Goal: Information Seeking & Learning: Learn about a topic

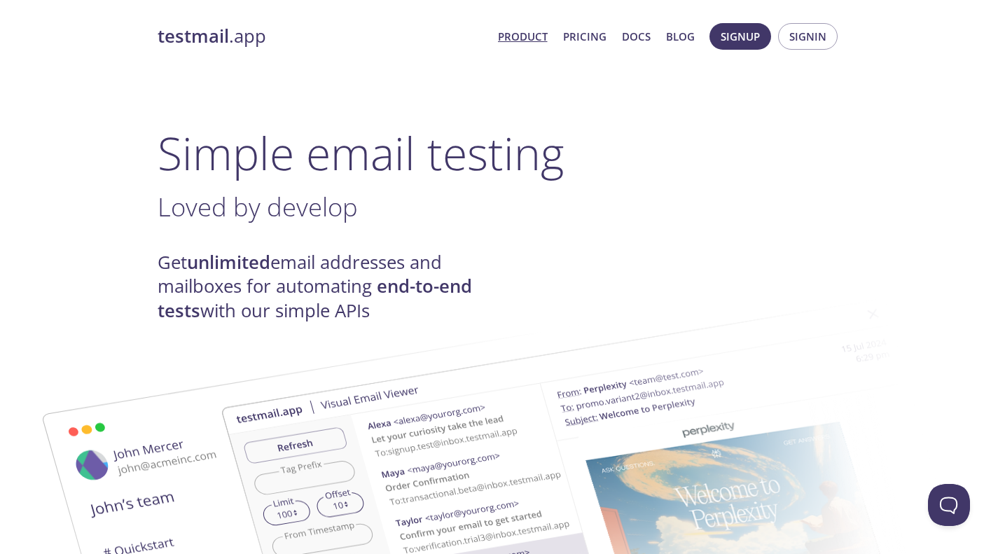
click at [594, 36] on link "Pricing" at bounding box center [584, 36] width 43 height 18
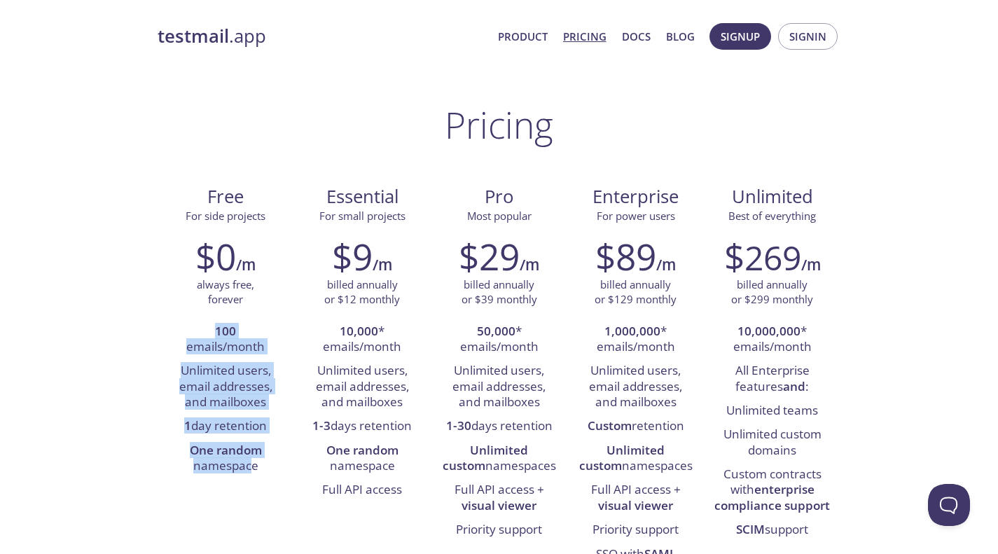
drag, startPoint x: 216, startPoint y: 328, endPoint x: 252, endPoint y: 473, distance: 148.7
click at [252, 473] on ul "100 emails/month Unlimited users, email addresses, and mailboxes 1 day retentio…" at bounding box center [226, 399] width 116 height 159
drag, startPoint x: 211, startPoint y: 331, endPoint x: 260, endPoint y: 471, distance: 148.3
click at [260, 471] on ul "100 emails/month Unlimited users, email addresses, and mailboxes 1 day retentio…" at bounding box center [226, 399] width 116 height 159
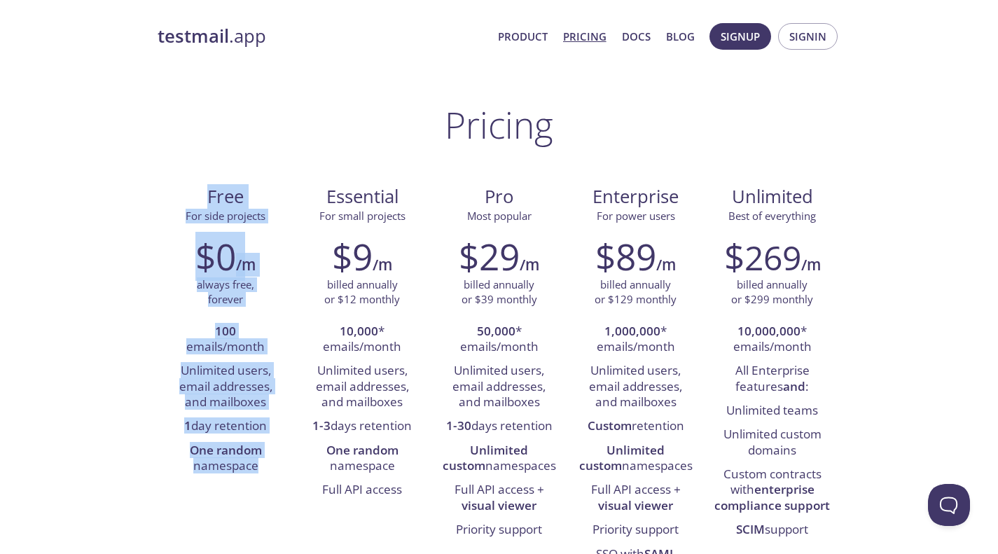
drag, startPoint x: 209, startPoint y: 198, endPoint x: 267, endPoint y: 467, distance: 275.0
click at [267, 467] on div "Free For side projects $0 /m always free, forever 100 emails/month Unlimited us…" at bounding box center [226, 330] width 137 height 313
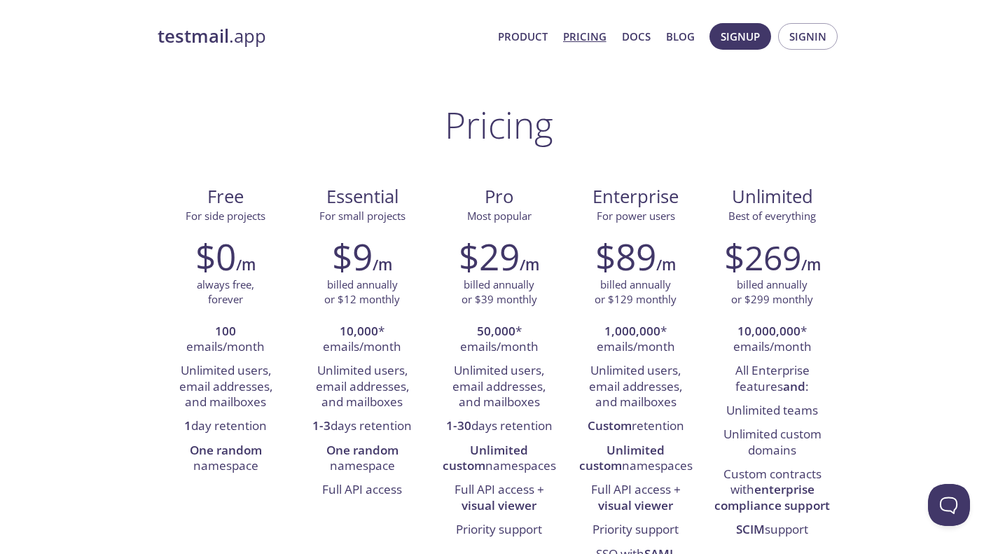
click at [544, 38] on link "Product" at bounding box center [523, 36] width 50 height 18
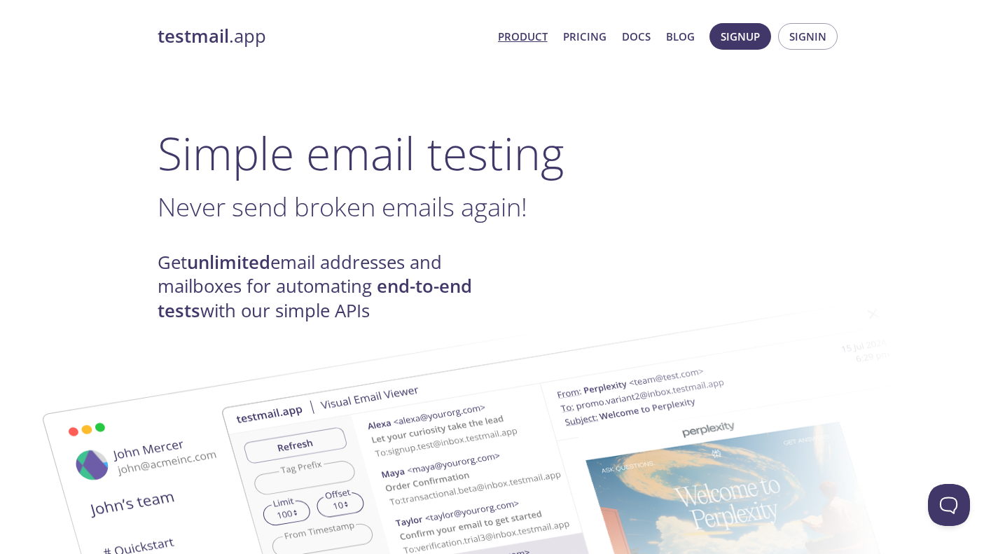
click at [584, 32] on link "Pricing" at bounding box center [584, 36] width 43 height 18
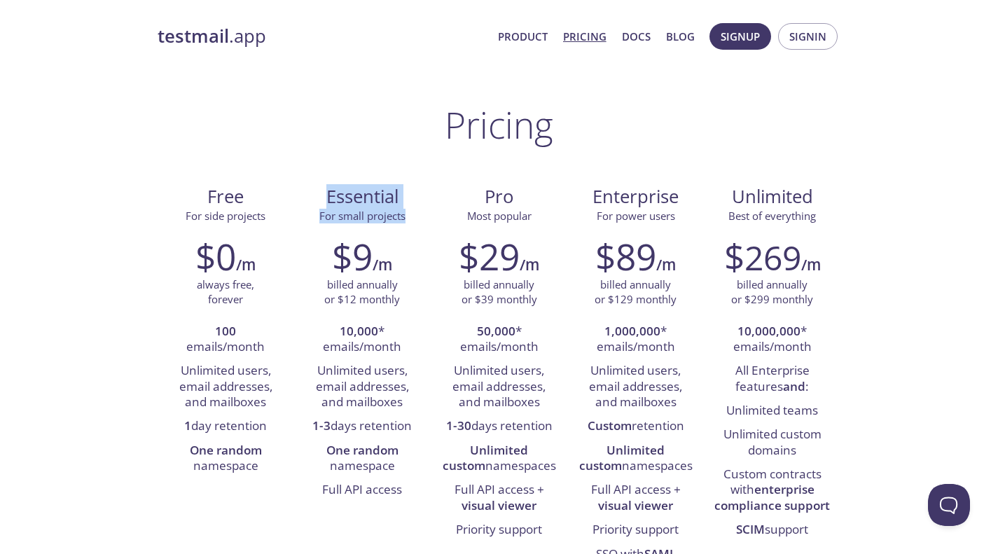
drag, startPoint x: 326, startPoint y: 196, endPoint x: 409, endPoint y: 211, distance: 84.7
click at [409, 211] on div "Essential For small projects" at bounding box center [362, 204] width 114 height 39
click at [643, 33] on link "Docs" at bounding box center [636, 36] width 29 height 18
